Goal: Task Accomplishment & Management: Manage account settings

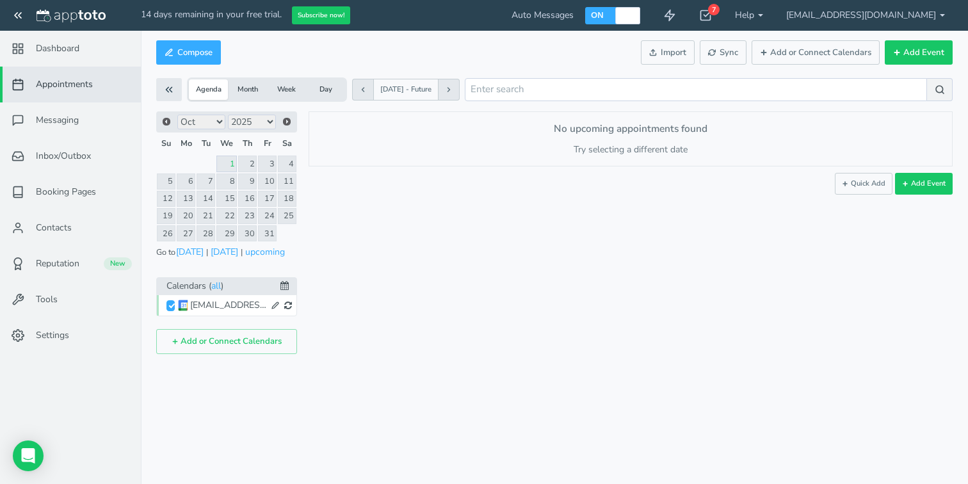
click at [229, 305] on div "[EMAIL_ADDRESS][DOMAIN_NAME]" at bounding box center [228, 305] width 77 height 13
click at [572, 140] on div "No upcoming appointments found Try selecting a different date or calendar. Add …" at bounding box center [631, 138] width 644 height 54
click at [100, 200] on link "Booking Pages" at bounding box center [70, 192] width 141 height 36
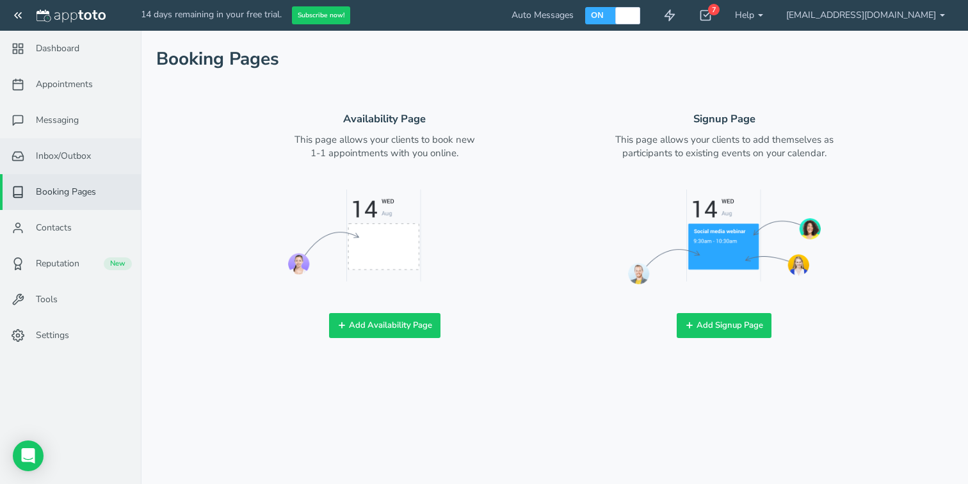
click at [67, 147] on link "Inbox/Outbox 0" at bounding box center [70, 156] width 141 height 36
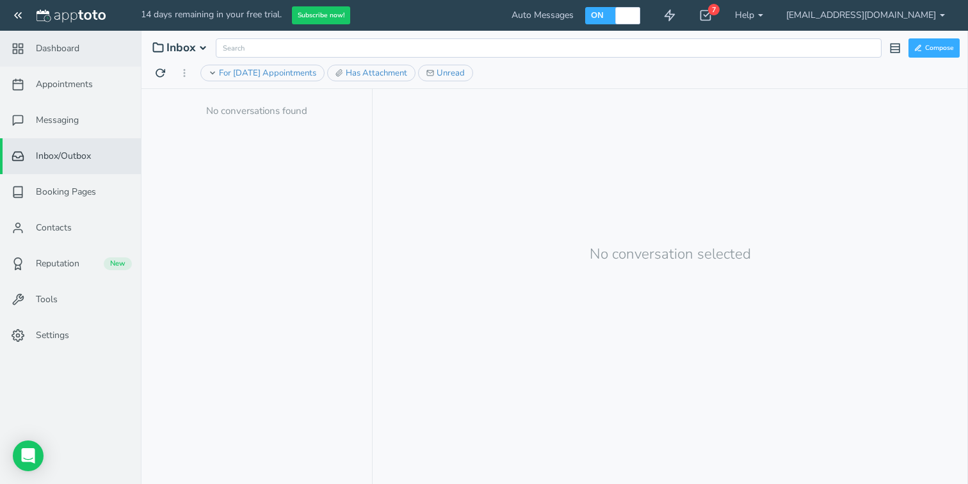
click at [68, 51] on span "Dashboard" at bounding box center [58, 48] width 44 height 13
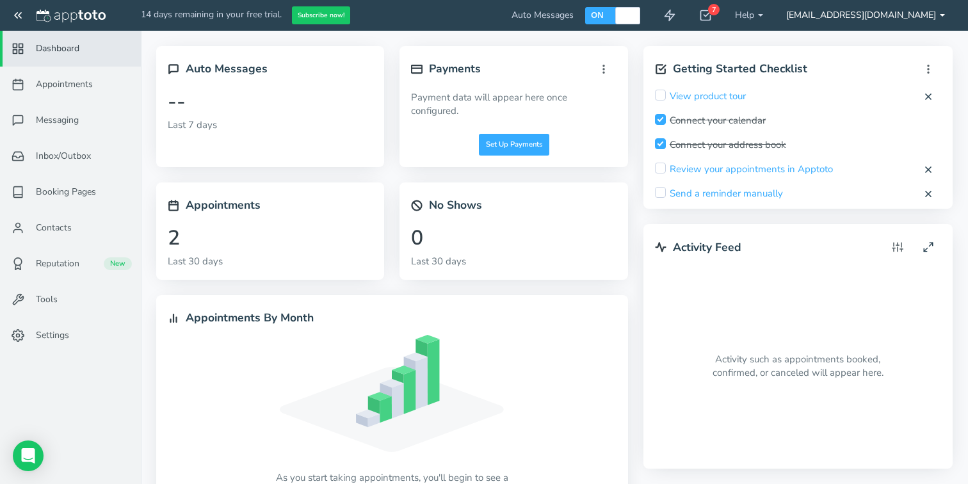
click at [917, 14] on link "[EMAIL_ADDRESS][DOMAIN_NAME]" at bounding box center [866, 15] width 182 height 31
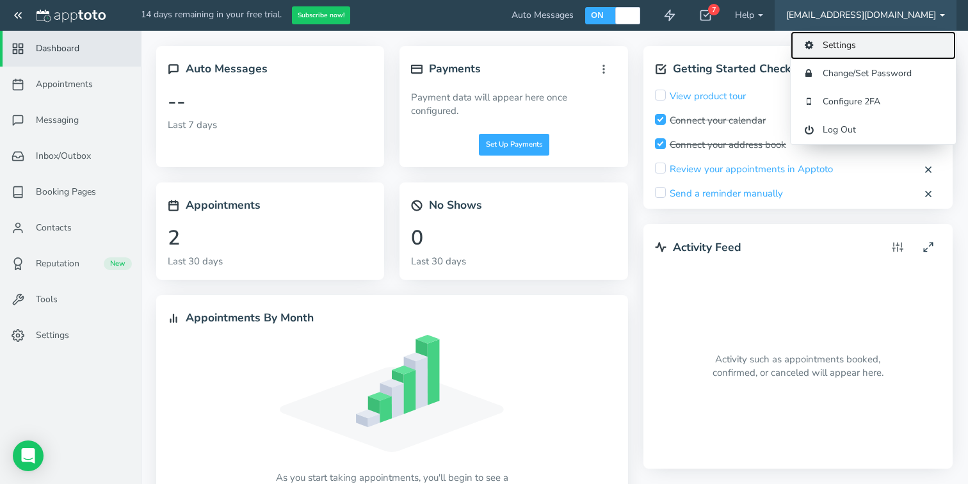
click at [892, 50] on link "Settings" at bounding box center [873, 45] width 165 height 28
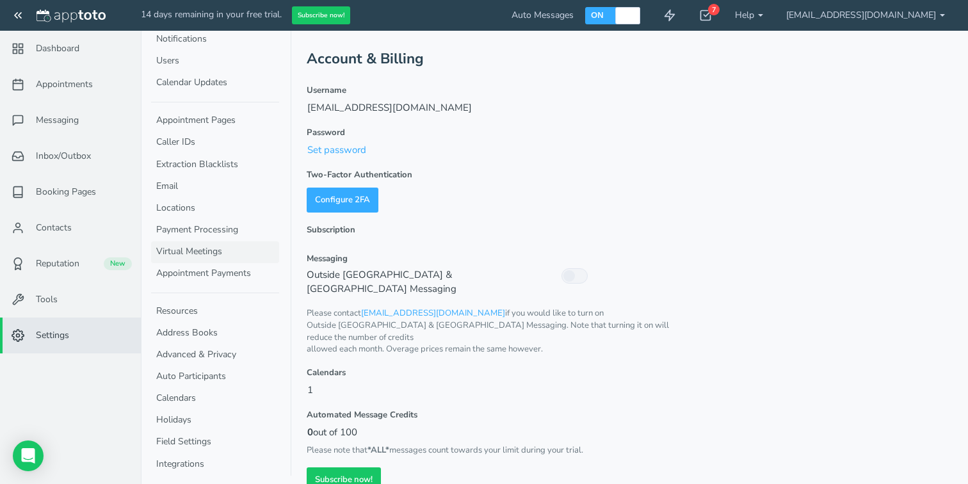
scroll to position [64, 0]
click at [198, 394] on link "Calendars" at bounding box center [215, 396] width 128 height 22
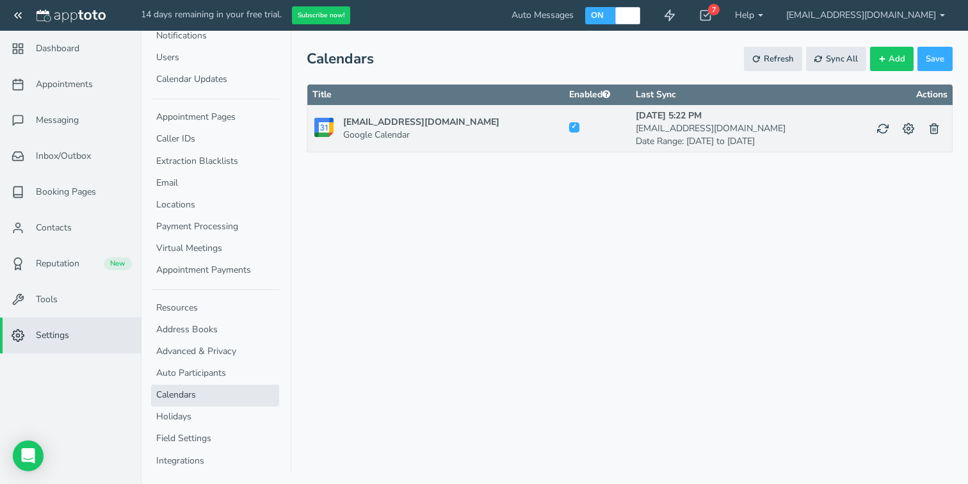
checkbox input "true"
